Goal: Communication & Community: Answer question/provide support

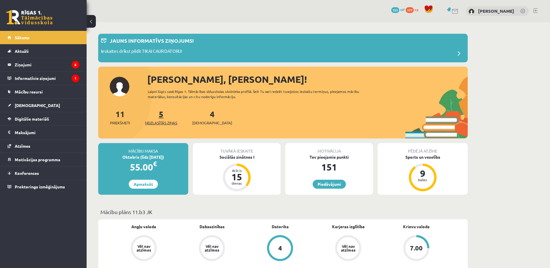
click at [168, 124] on span "Neizlasītās ziņas" at bounding box center [161, 123] width 32 height 6
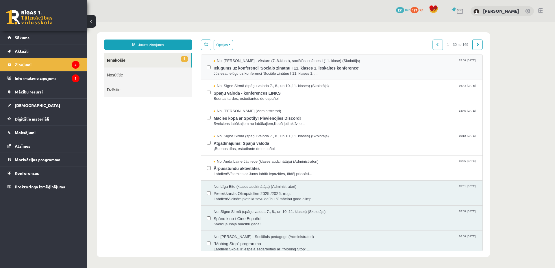
click at [295, 71] on span "Jūs esat ielūgti uz konferenci 'Sociālo zinātņu I 11. klases 1. ..." at bounding box center [344, 73] width 263 height 5
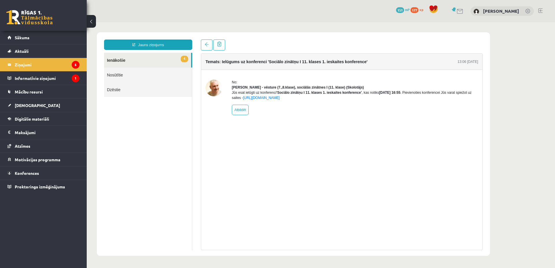
click at [150, 56] on link "4 Ienākošie" at bounding box center [147, 60] width 87 height 15
click at [155, 66] on link "4 Ienākošie" at bounding box center [147, 60] width 87 height 15
click at [44, 76] on legend "Informatīvie ziņojumi 1" at bounding box center [47, 78] width 65 height 13
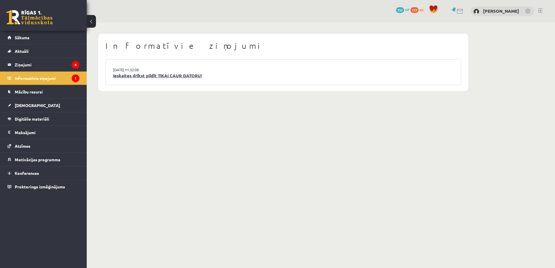
click at [166, 76] on link "Ieskaites drīkst pildīt TIKAI CAUR DATORU!" at bounding box center [283, 76] width 340 height 7
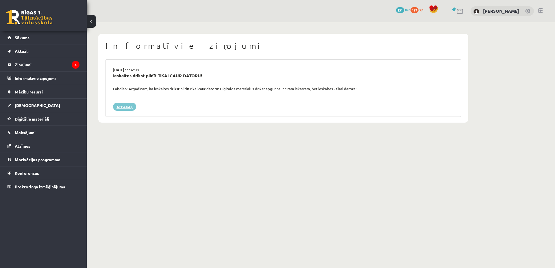
click at [118, 106] on link "Atpakaļ" at bounding box center [124, 107] width 23 height 8
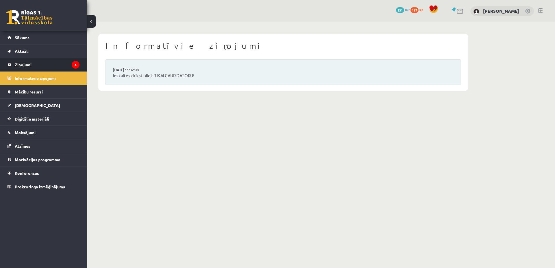
click at [43, 63] on legend "Ziņojumi 4" at bounding box center [47, 64] width 65 height 13
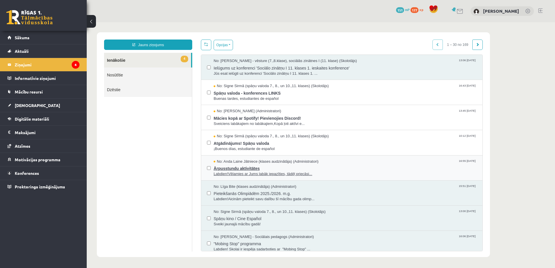
click at [244, 170] on span "Ārpusstundu aktivitātes" at bounding box center [344, 167] width 263 height 7
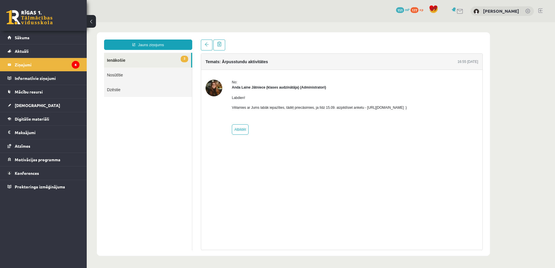
click at [407, 109] on p "Vēlamies ar Jums labāk iepazīties, tādēļ priecāsimies, ja līdz 15.09. aizpildīs…" at bounding box center [319, 107] width 175 height 5
click at [246, 133] on link "Atbildēt" at bounding box center [240, 130] width 17 height 10
type input "**********"
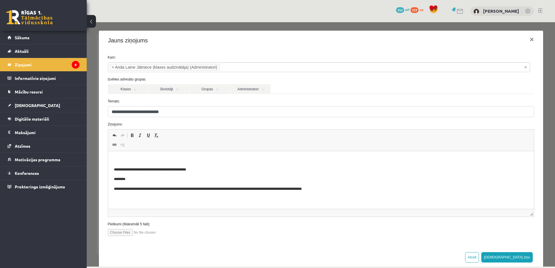
click at [312, 188] on p "**********" at bounding box center [319, 189] width 410 height 6
click at [123, 233] on input "file" at bounding box center [141, 232] width 66 height 7
click at [43, 41] on link "Sākums" at bounding box center [44, 37] width 72 height 13
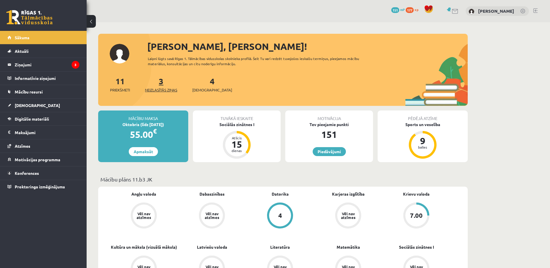
click at [169, 90] on span "Neizlasītās ziņas" at bounding box center [161, 90] width 32 height 6
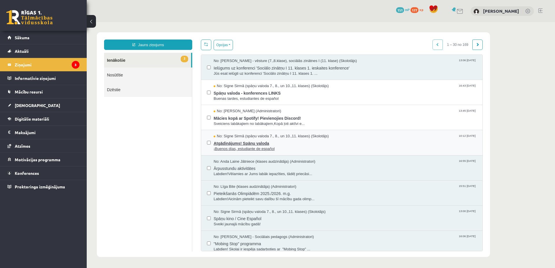
click at [250, 146] on span "¡Buenos días, estudiante de español" at bounding box center [344, 148] width 263 height 5
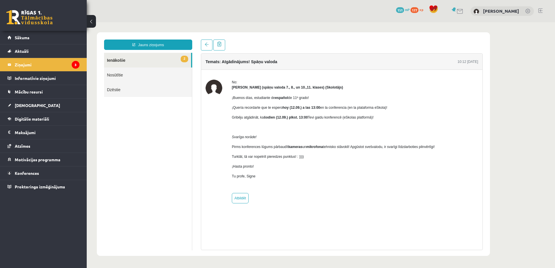
click at [131, 58] on link "2 Ienākošie" at bounding box center [147, 60] width 87 height 15
click at [49, 41] on link "Sākums" at bounding box center [44, 37] width 72 height 13
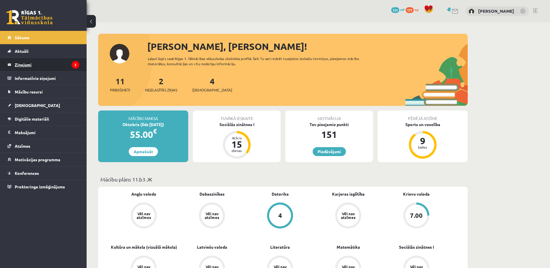
click at [54, 61] on legend "Ziņojumi 2" at bounding box center [47, 64] width 65 height 13
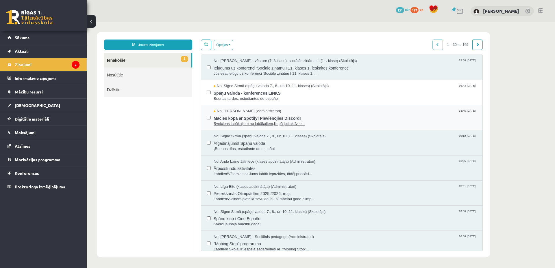
click at [239, 121] on span "Sveiciens labākajiem no labākajiem,Kopā ļoti aktīvi e..." at bounding box center [344, 123] width 263 height 5
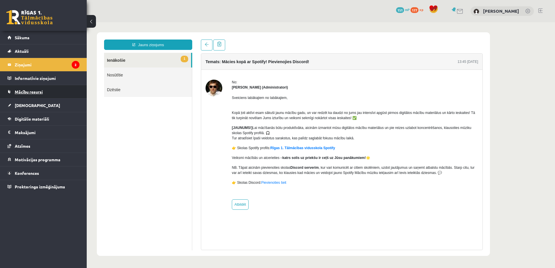
click at [39, 95] on link "Mācību resursi" at bounding box center [44, 91] width 72 height 13
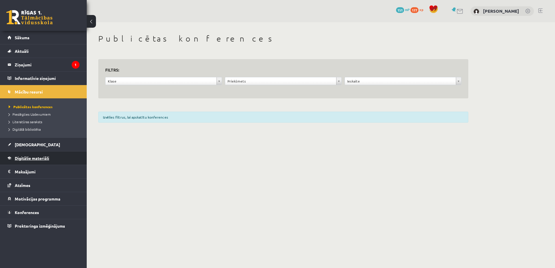
click at [52, 159] on link "Digitālie materiāli" at bounding box center [44, 158] width 72 height 13
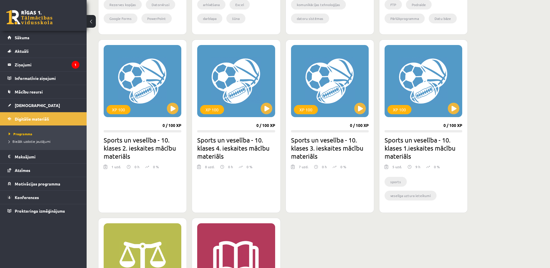
scroll to position [462, 0]
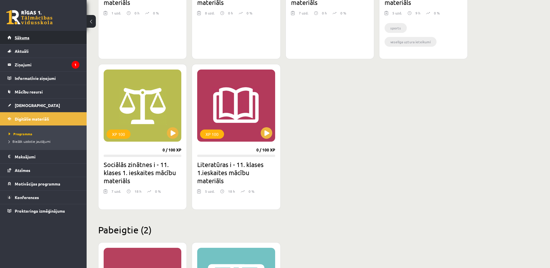
click at [24, 38] on span "Sākums" at bounding box center [22, 37] width 15 height 5
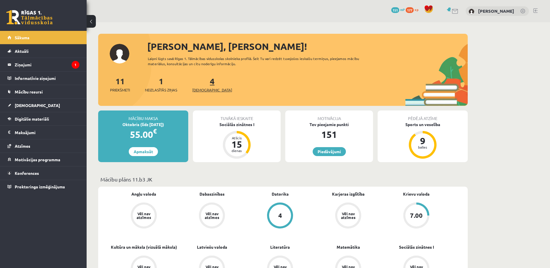
click at [207, 88] on span "[DEMOGRAPHIC_DATA]" at bounding box center [212, 90] width 40 height 6
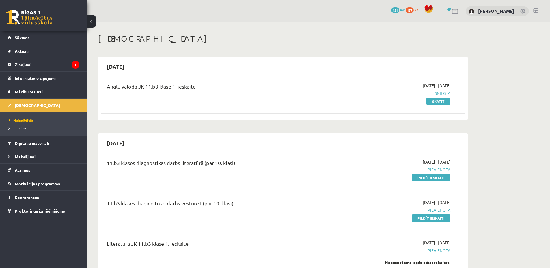
scroll to position [154, 0]
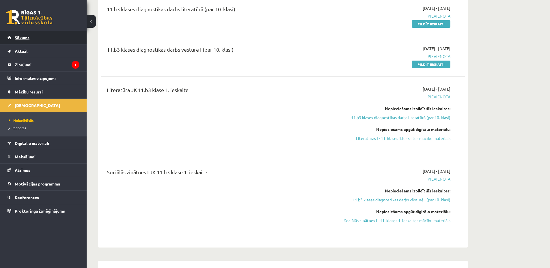
click at [57, 41] on link "Sākums" at bounding box center [44, 37] width 72 height 13
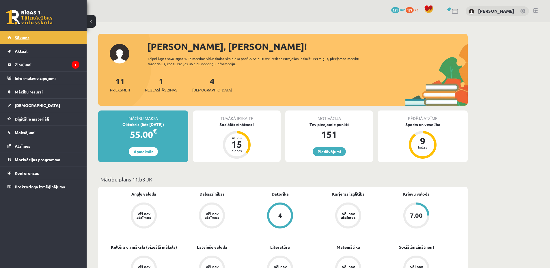
click at [40, 39] on link "Sākums" at bounding box center [44, 37] width 72 height 13
click at [168, 89] on span "Neizlasītās ziņas" at bounding box center [161, 90] width 32 height 6
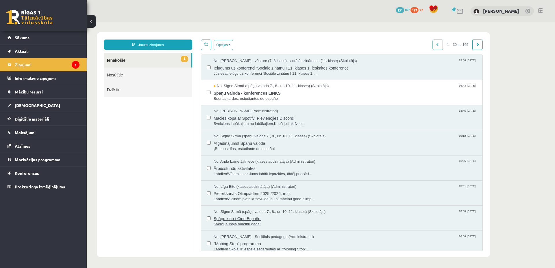
scroll to position [154, 0]
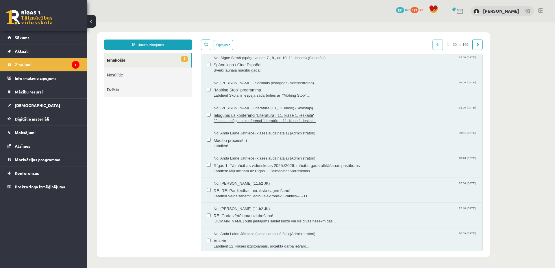
click at [289, 119] on span "Jūs esat ielūgti uz konferenci 'Literatūra I 11. klase 1. ieskai..." at bounding box center [344, 120] width 263 height 5
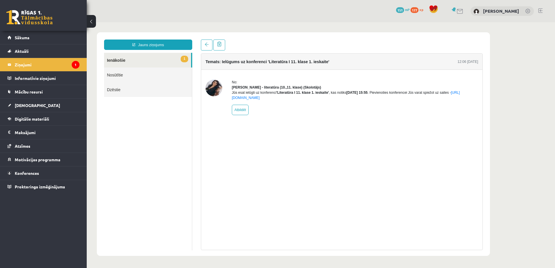
scroll to position [0, 0]
click at [41, 34] on link "Sākums" at bounding box center [44, 37] width 72 height 13
